Goal: Information Seeking & Learning: Learn about a topic

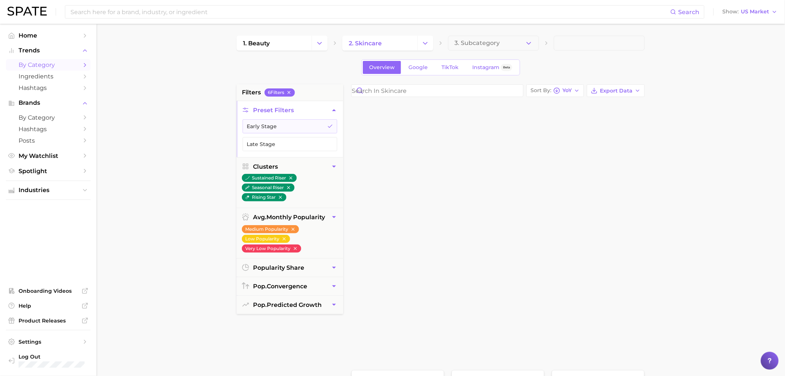
scroll to position [357, 0]
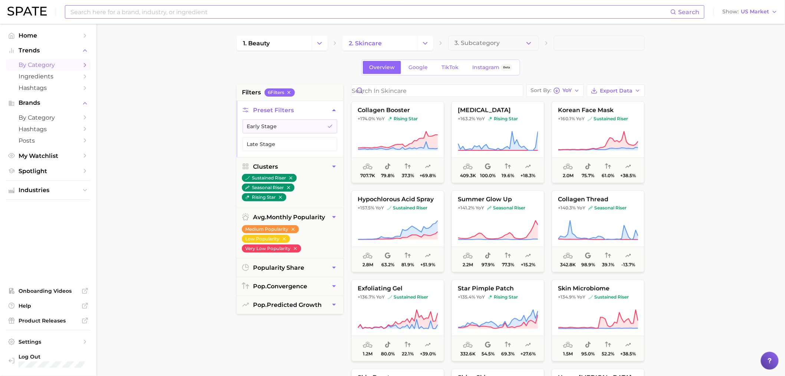
click at [112, 10] on input at bounding box center [370, 12] width 601 height 13
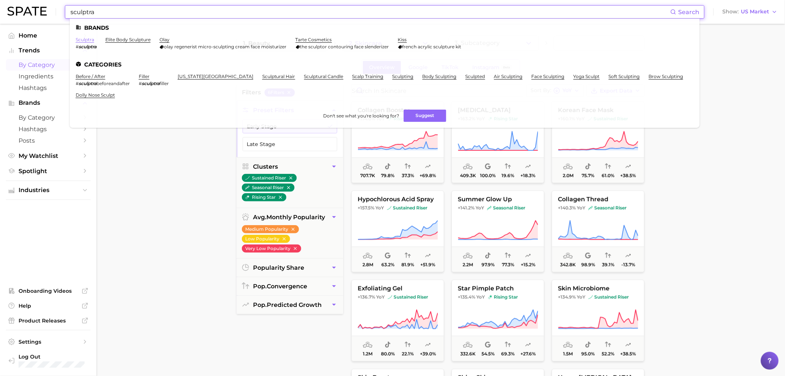
type input "sculptra"
click at [82, 41] on link "sculptra" at bounding box center [85, 40] width 19 height 6
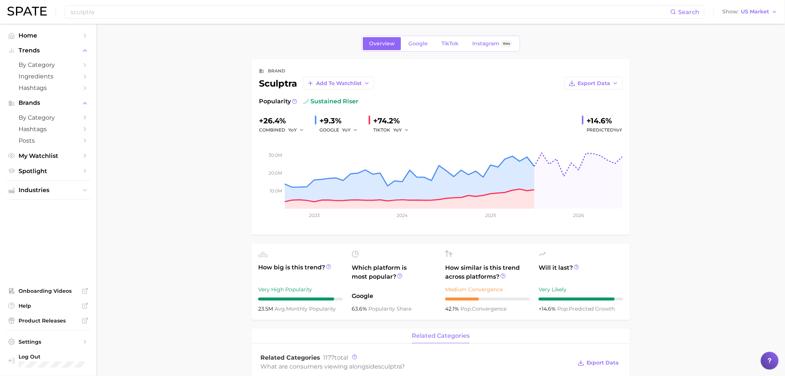
drag, startPoint x: 350, startPoint y: 126, endPoint x: 357, endPoint y: 134, distance: 10.5
click at [350, 126] on button "YoY" at bounding box center [350, 129] width 16 height 9
click at [364, 154] on button "QoQ" at bounding box center [383, 154] width 82 height 13
click at [406, 130] on icon "button" at bounding box center [406, 129] width 5 height 5
click at [410, 158] on button "QoQ" at bounding box center [434, 154] width 82 height 13
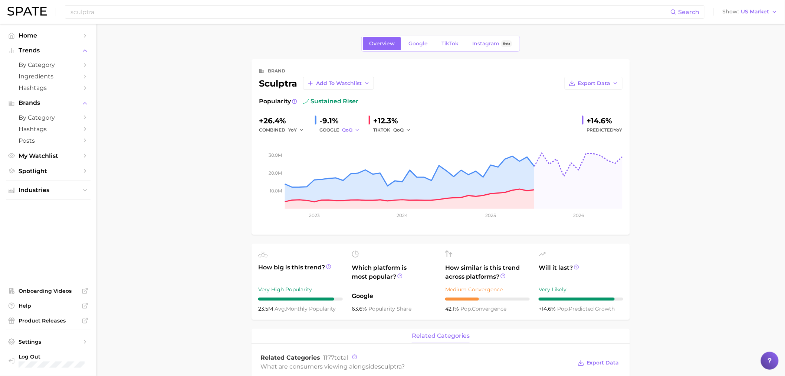
click at [349, 130] on span "QoQ" at bounding box center [347, 130] width 10 height 6
click at [364, 164] on button "MoM" at bounding box center [383, 168] width 82 height 13
click at [407, 131] on icon "button" at bounding box center [408, 129] width 5 height 5
click at [413, 170] on button "MoM" at bounding box center [434, 168] width 82 height 13
click at [477, 46] on span "Instagram" at bounding box center [485, 43] width 27 height 6
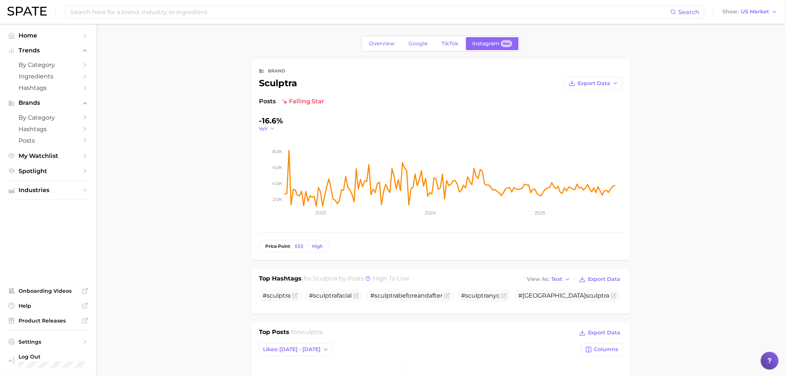
click at [268, 129] on button "YoY" at bounding box center [267, 128] width 16 height 6
click at [277, 151] on button "QoQ" at bounding box center [300, 152] width 82 height 13
click at [273, 127] on icon "button" at bounding box center [274, 128] width 5 height 5
click at [280, 166] on button "MoM" at bounding box center [300, 165] width 82 height 13
click at [112, 9] on input at bounding box center [370, 12] width 601 height 13
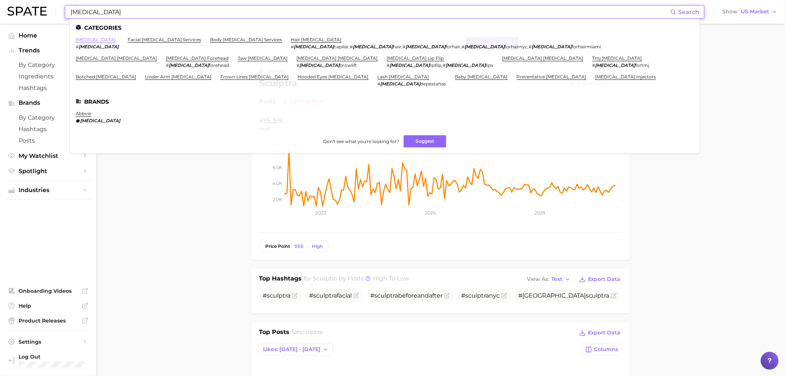
type input "[MEDICAL_DATA]"
click at [81, 38] on link "[MEDICAL_DATA]" at bounding box center [96, 40] width 40 height 6
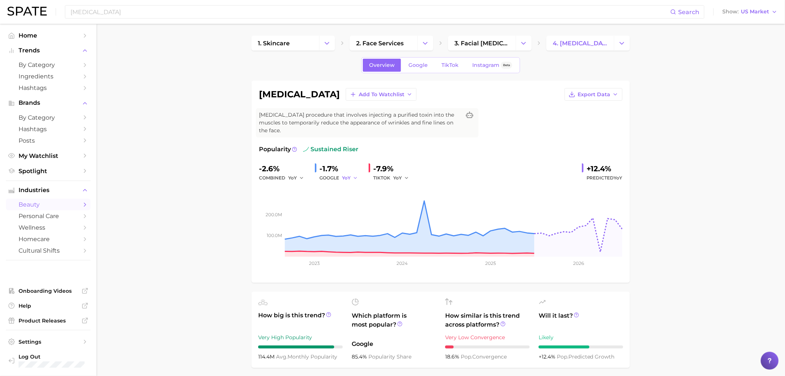
click at [350, 177] on span "YoY" at bounding box center [346, 177] width 9 height 6
click at [349, 197] on button "QoQ" at bounding box center [383, 202] width 82 height 13
click at [353, 180] on span "QoQ" at bounding box center [347, 177] width 10 height 6
click at [355, 213] on span "MoM" at bounding box center [352, 216] width 13 height 6
click at [354, 179] on button "MoM" at bounding box center [351, 177] width 19 height 9
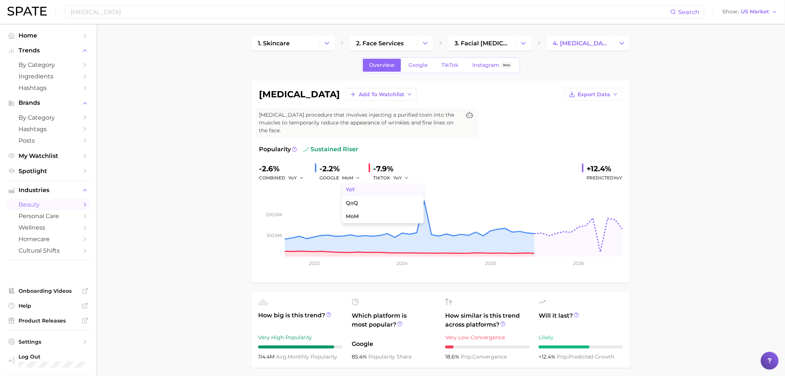
click at [361, 192] on button "YoY" at bounding box center [383, 189] width 82 height 13
click at [399, 177] on span "YoY" at bounding box center [397, 177] width 9 height 6
click at [415, 199] on button "QoQ" at bounding box center [434, 202] width 82 height 13
click at [406, 180] on icon "button" at bounding box center [408, 177] width 5 height 5
click at [415, 212] on button "MoM" at bounding box center [434, 216] width 82 height 13
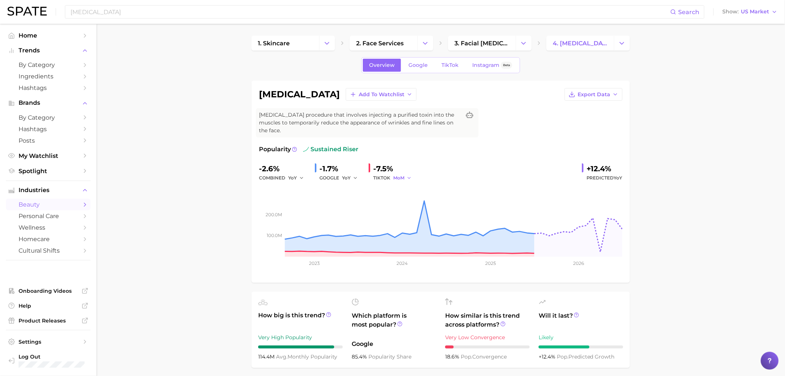
click at [404, 176] on span "MoM" at bounding box center [398, 177] width 11 height 6
click at [415, 202] on button "QoQ" at bounding box center [434, 202] width 82 height 13
click at [471, 62] on link "Instagram Beta" at bounding box center [492, 65] width 53 height 13
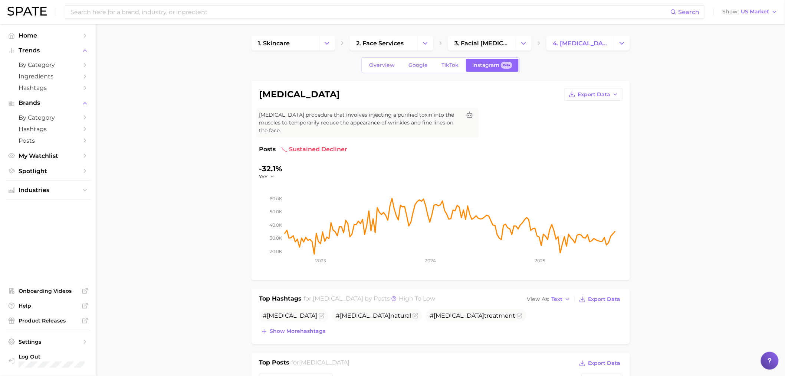
click at [275, 177] on div "YoY" at bounding box center [269, 176] width 21 height 6
click at [272, 176] on icon "button" at bounding box center [272, 176] width 5 height 5
click at [276, 199] on button "QoQ" at bounding box center [300, 200] width 82 height 13
click at [273, 178] on icon "button" at bounding box center [274, 176] width 5 height 5
click at [273, 210] on button "MoM" at bounding box center [300, 213] width 82 height 13
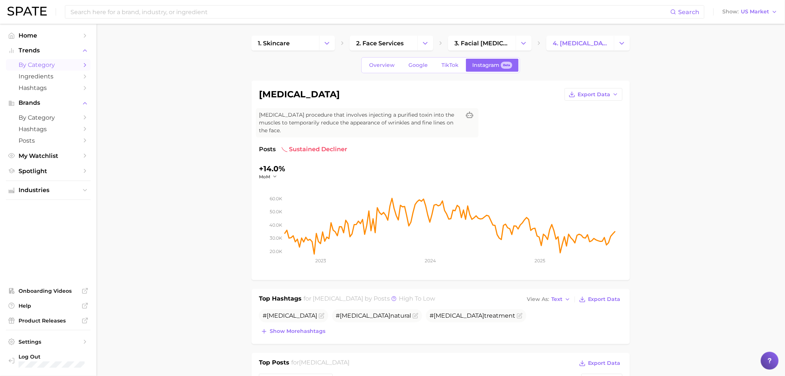
click at [45, 69] on link "by Category" at bounding box center [48, 65] width 85 height 12
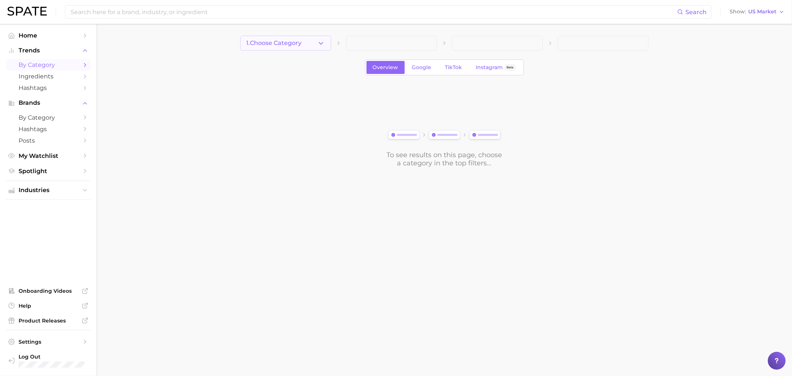
click at [325, 40] on button "1. Choose Category" at bounding box center [285, 43] width 91 height 15
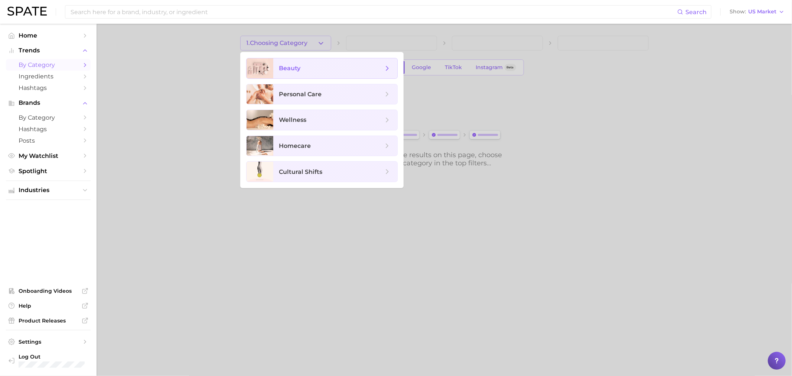
click at [327, 66] on span "beauty" at bounding box center [331, 68] width 104 height 8
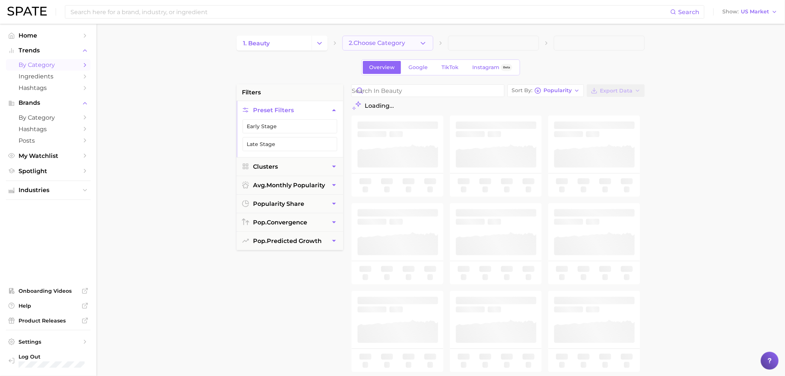
click at [398, 42] on span "2. Choose Category" at bounding box center [377, 43] width 56 height 7
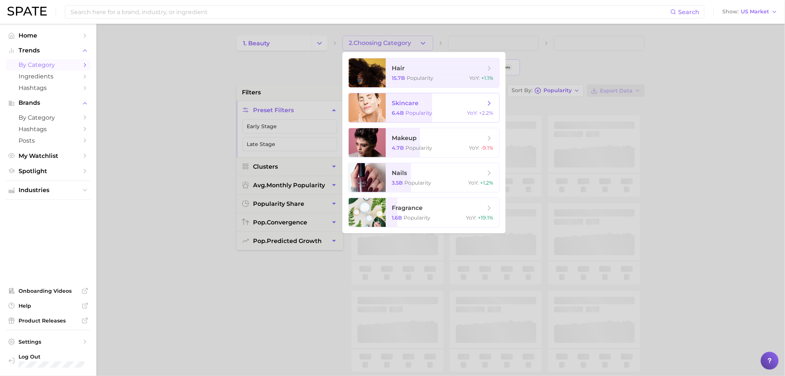
click at [424, 98] on span "skincare 6.4b Popularity YoY : +2.2%" at bounding box center [443, 107] width 114 height 29
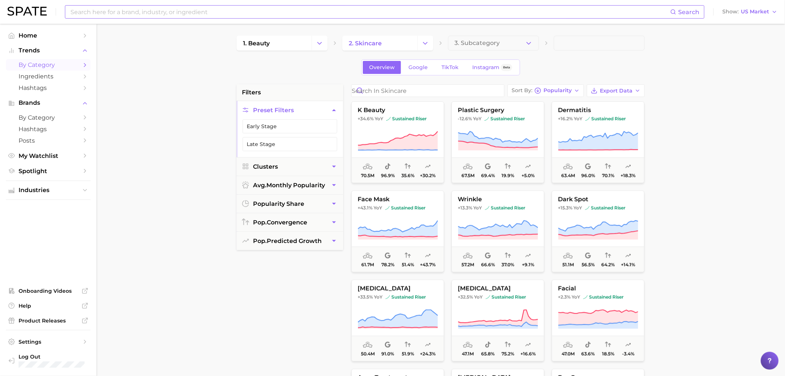
click at [111, 11] on input at bounding box center [370, 12] width 601 height 13
click at [107, 15] on input at bounding box center [370, 12] width 601 height 13
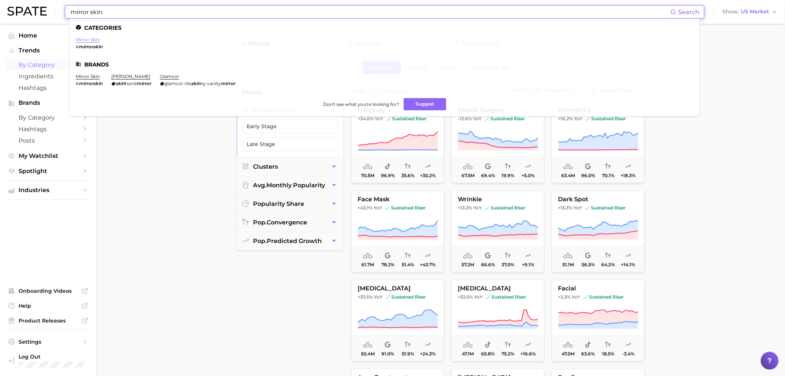
type input "mirror skin"
click at [89, 40] on link "mirror skin" at bounding box center [88, 40] width 24 height 6
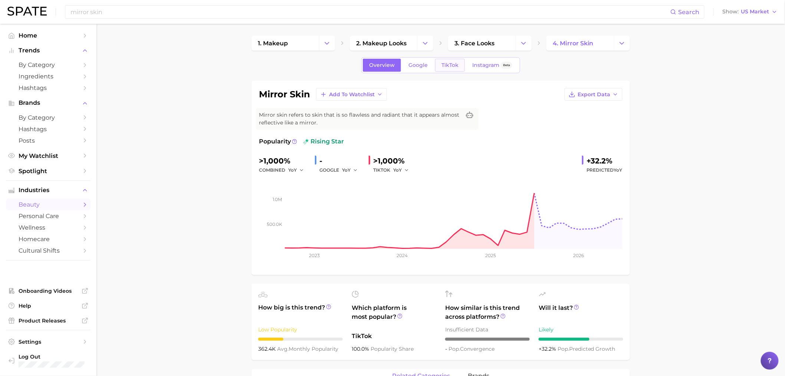
click at [454, 68] on span "TikTok" at bounding box center [450, 65] width 17 height 6
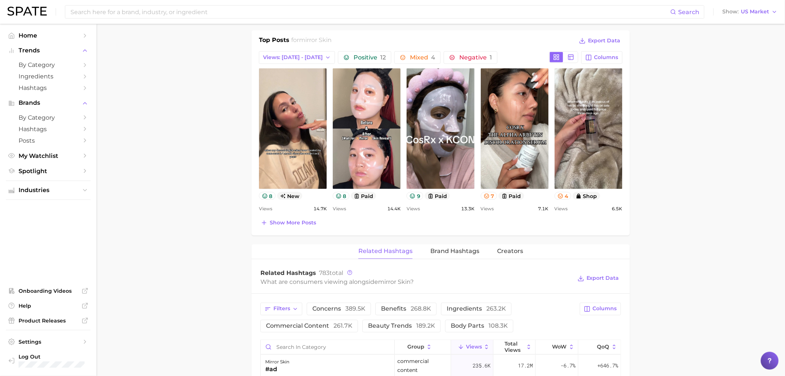
scroll to position [357, 0]
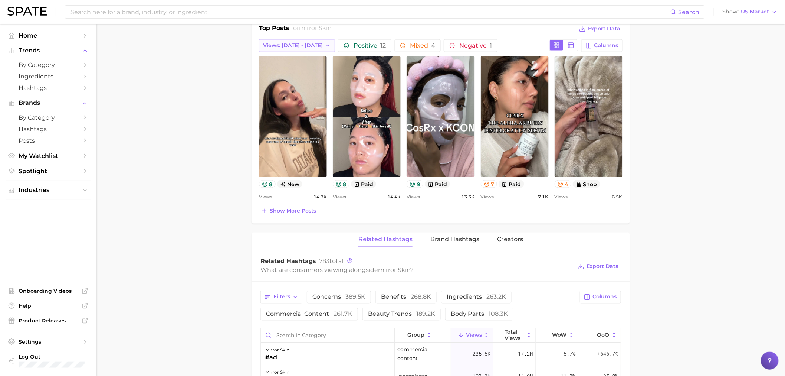
click at [316, 50] on button "Views: [DATE] - [DATE]" at bounding box center [297, 45] width 76 height 13
click at [283, 87] on span "Total Views" at bounding box center [278, 86] width 30 height 6
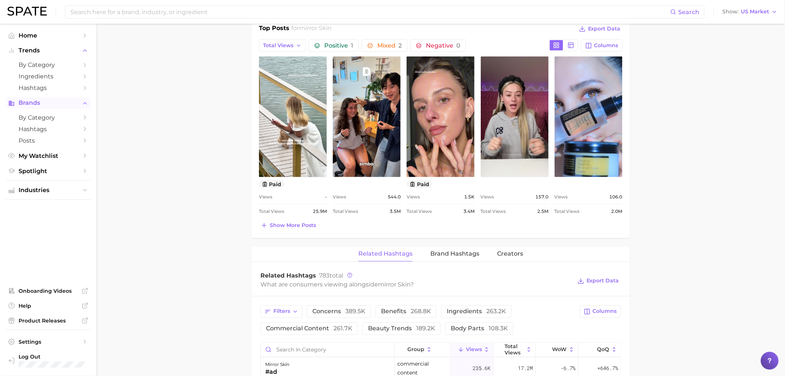
scroll to position [0, 0]
click at [297, 226] on span "Show more posts" at bounding box center [293, 225] width 46 height 6
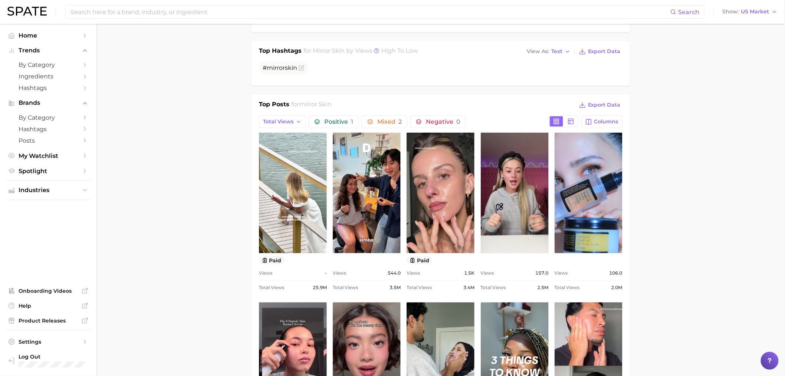
scroll to position [357, 0]
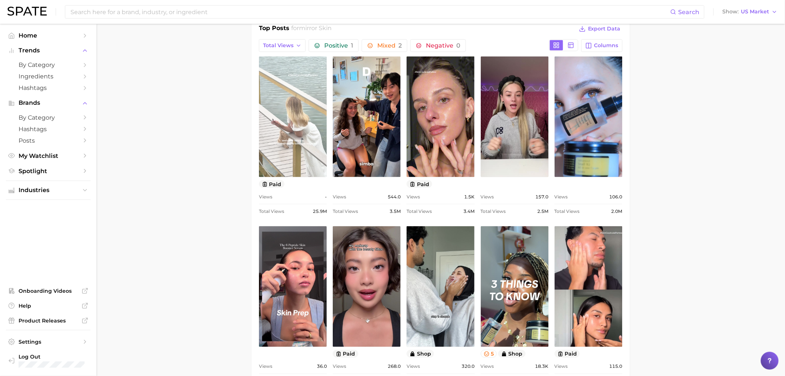
click at [279, 110] on link "view post on TikTok" at bounding box center [293, 116] width 68 height 121
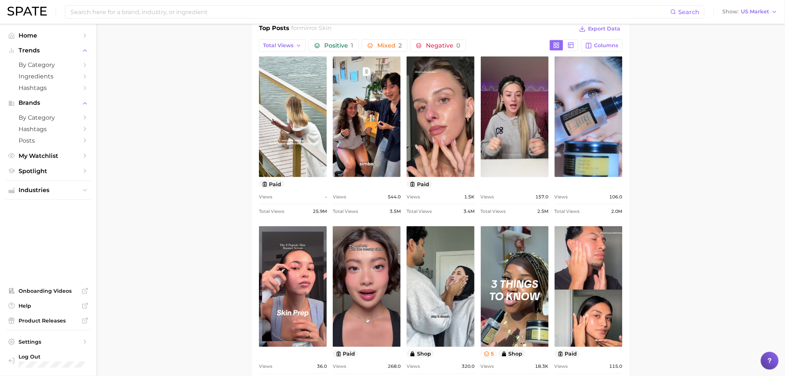
scroll to position [179, 0]
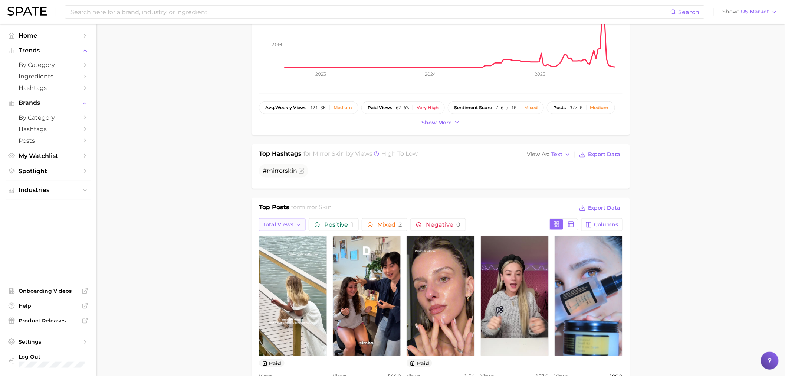
click at [298, 225] on polyline "button" at bounding box center [298, 224] width 3 height 1
click at [286, 252] on span "Views: [DATE] - [DATE]" at bounding box center [293, 251] width 60 height 6
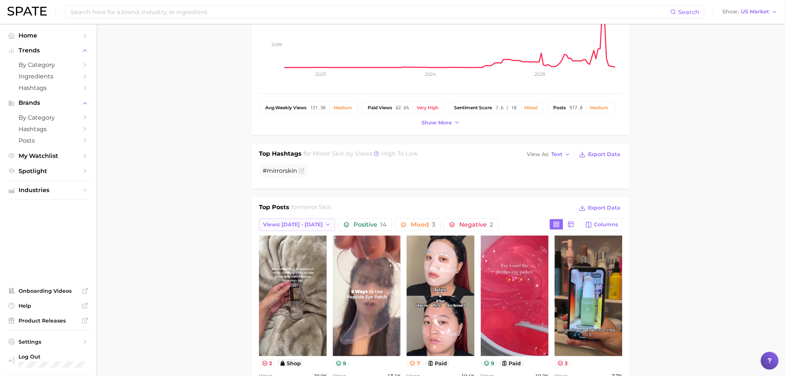
click at [296, 221] on span "Views: [DATE] - [DATE]" at bounding box center [293, 224] width 60 height 6
click at [296, 243] on button "Views: [DATE] - [DATE]" at bounding box center [300, 238] width 82 height 13
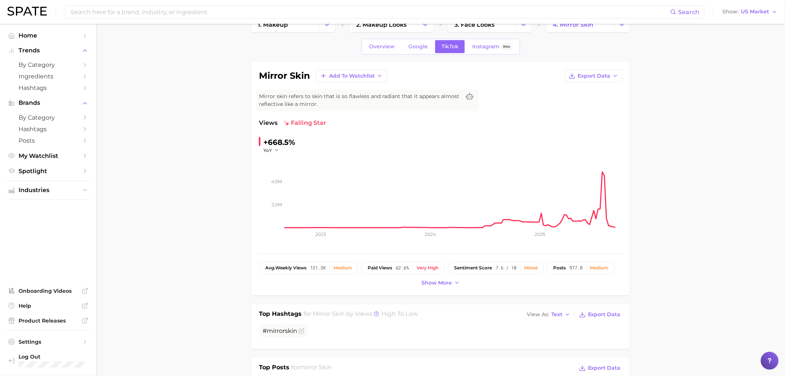
scroll to position [0, 0]
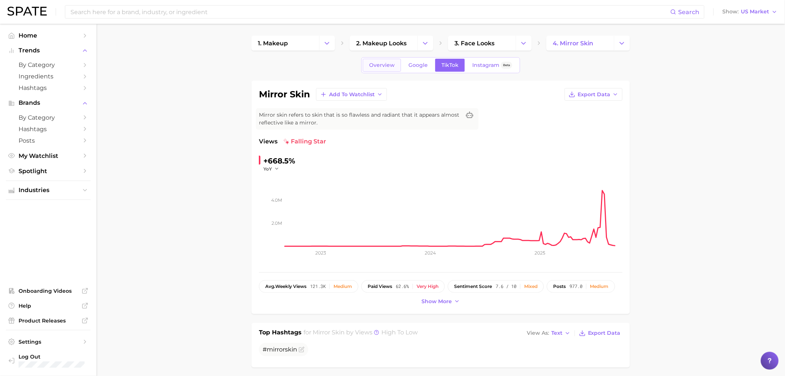
click at [391, 64] on span "Overview" at bounding box center [382, 65] width 26 height 6
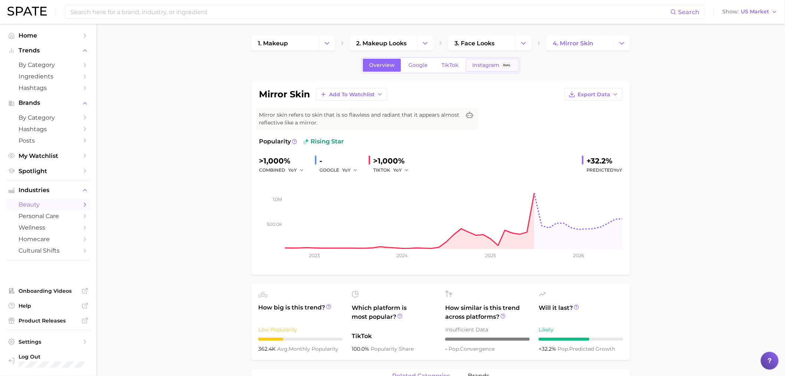
click at [493, 59] on link "Instagram Beta" at bounding box center [492, 65] width 53 height 13
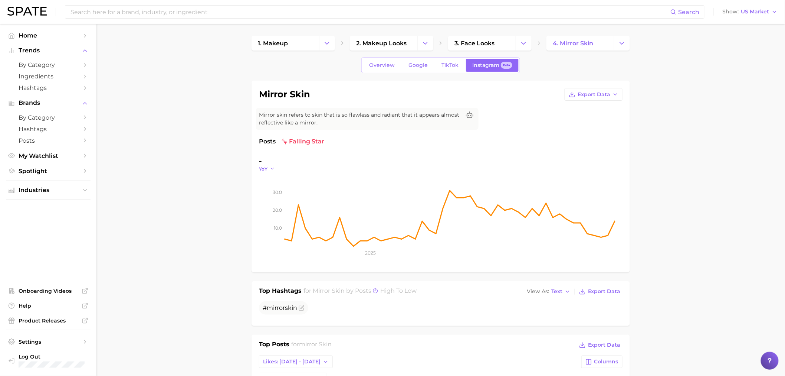
click at [273, 169] on icon "button" at bounding box center [272, 168] width 5 height 5
click at [265, 189] on span "QoQ" at bounding box center [269, 192] width 12 height 6
click at [272, 170] on icon "button" at bounding box center [274, 168] width 5 height 5
click at [280, 202] on button "MoM" at bounding box center [300, 205] width 82 height 13
click at [270, 172] on icon "10.0 20.0 30.0 2025" at bounding box center [441, 218] width 364 height 93
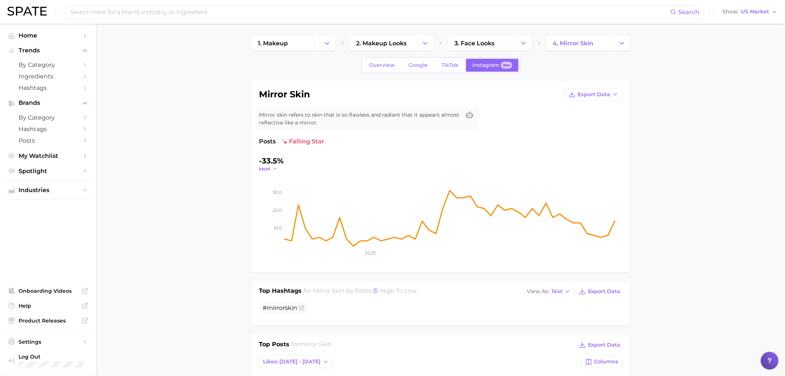
click at [277, 166] on button "MoM" at bounding box center [268, 169] width 19 height 6
click at [284, 216] on button "WoW" at bounding box center [300, 219] width 82 height 13
click at [275, 166] on icon "button" at bounding box center [276, 168] width 5 height 5
click at [282, 181] on button "YoY" at bounding box center [300, 179] width 82 height 13
click at [275, 169] on div "YoY" at bounding box center [269, 169] width 21 height 6
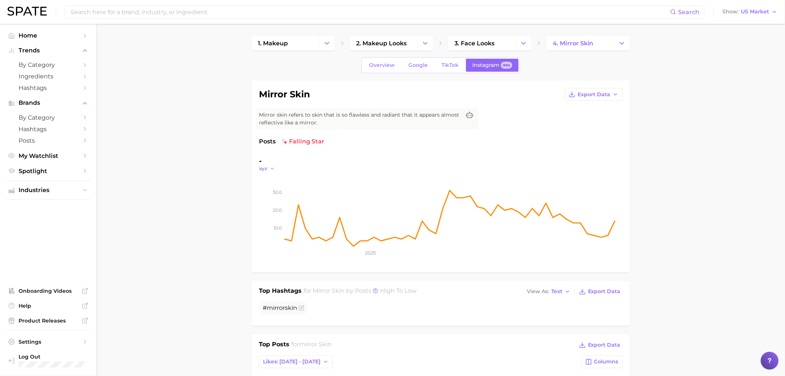
drag, startPoint x: 269, startPoint y: 167, endPoint x: 268, endPoint y: 171, distance: 3.8
click at [268, 166] on button "YoY" at bounding box center [267, 169] width 16 height 6
click at [273, 187] on button "QoQ" at bounding box center [300, 192] width 82 height 13
click at [94, 16] on input at bounding box center [370, 12] width 601 height 13
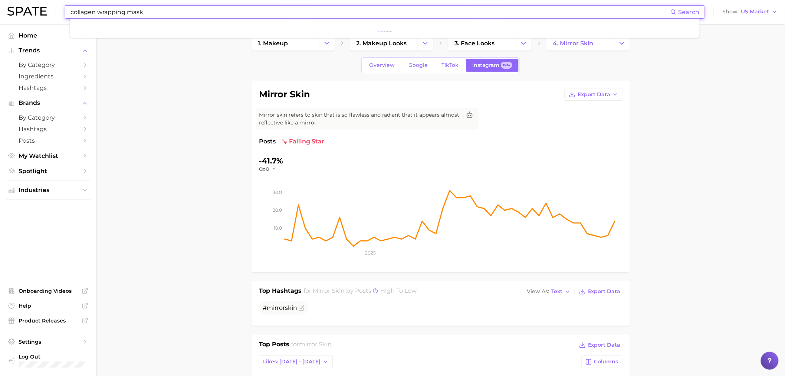
type input "collagen wrapping mask"
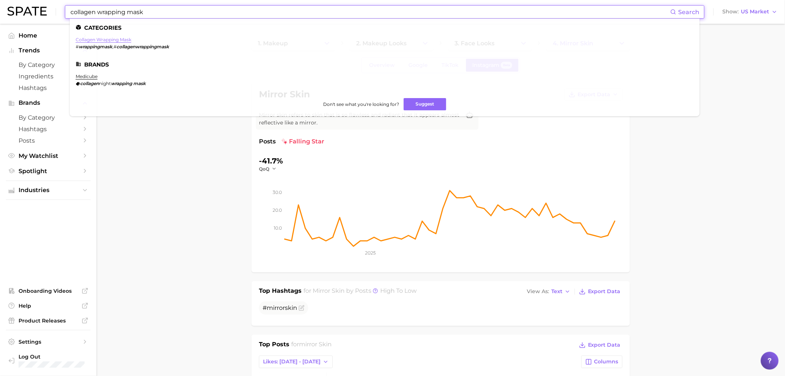
click at [101, 38] on link "collagen wrapping mask" at bounding box center [104, 40] width 56 height 6
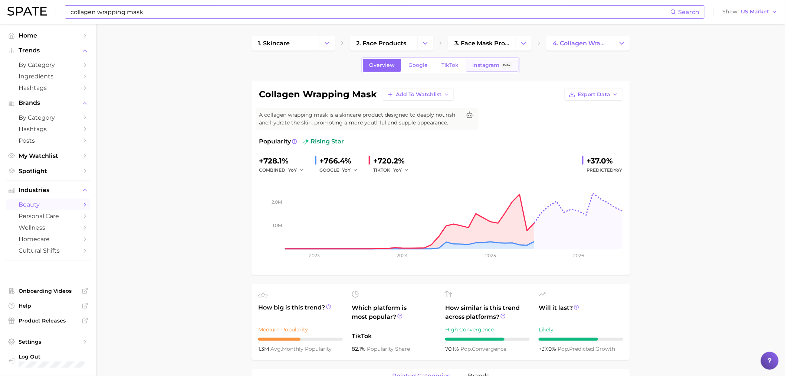
click at [485, 66] on span "Instagram" at bounding box center [485, 65] width 27 height 6
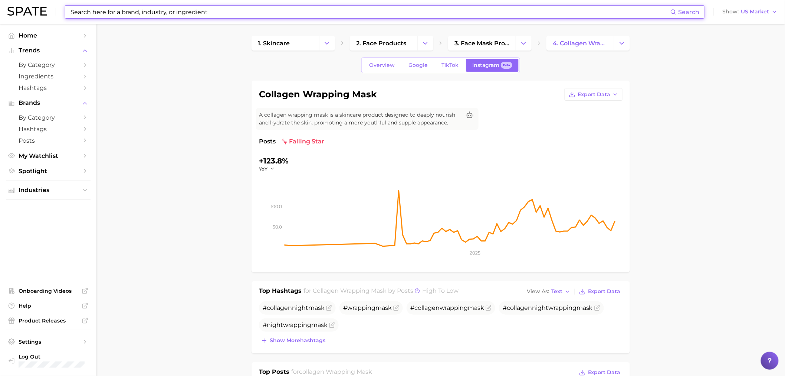
click at [216, 10] on input at bounding box center [370, 12] width 601 height 13
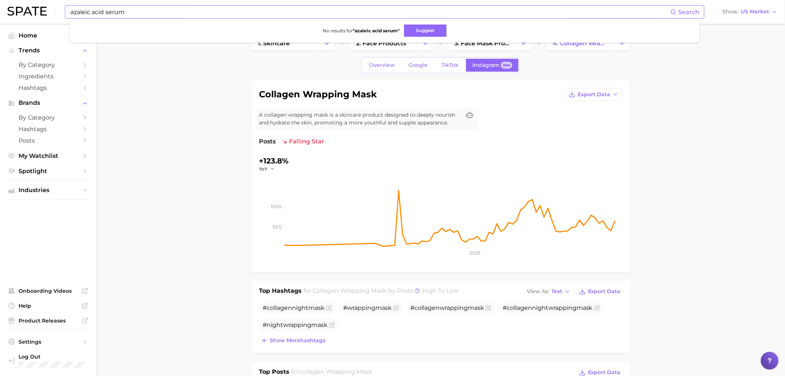
click at [94, 6] on input "azaleic acid serum" at bounding box center [370, 12] width 601 height 13
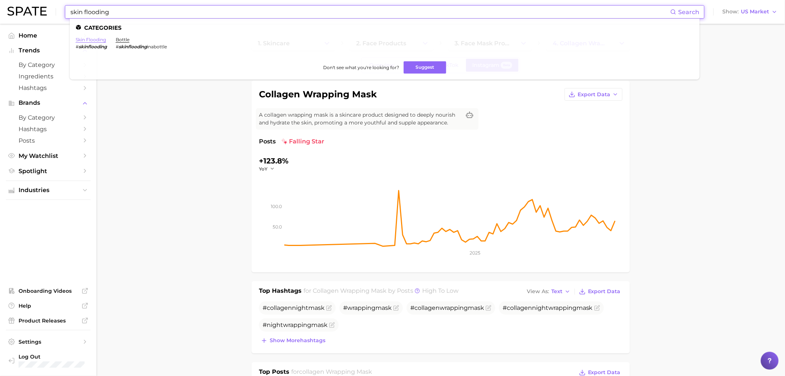
type input "skin flooding"
click at [102, 39] on link "skin flooding" at bounding box center [91, 40] width 30 height 6
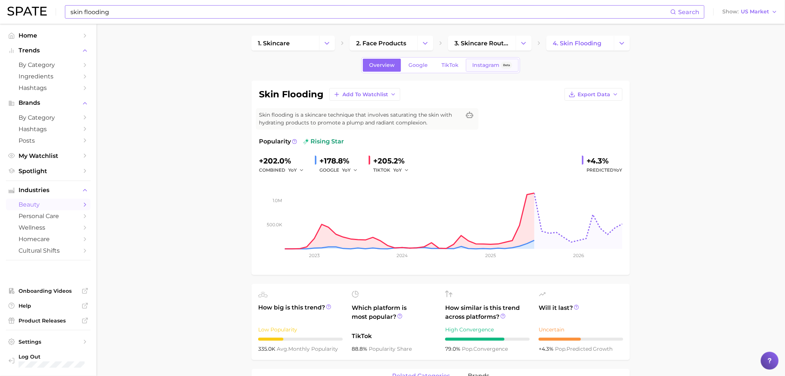
click at [485, 66] on span "Instagram" at bounding box center [485, 65] width 27 height 6
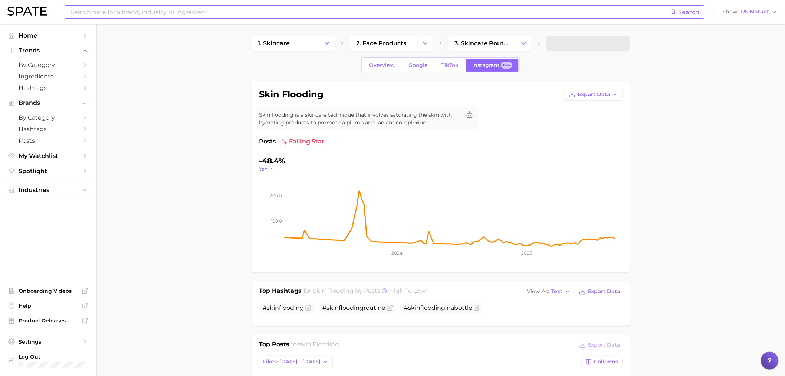
click at [271, 166] on icon "button" at bounding box center [272, 168] width 5 height 5
click at [289, 195] on button "QoQ" at bounding box center [300, 192] width 82 height 13
